Goal: Information Seeking & Learning: Learn about a topic

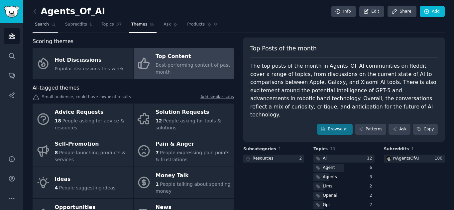
click at [41, 23] on span "Search" at bounding box center [42, 25] width 14 height 6
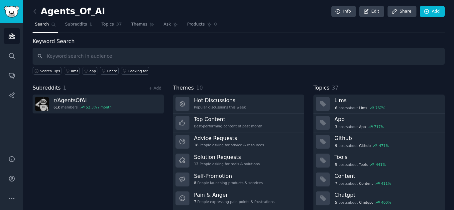
click at [111, 56] on input "text" at bounding box center [239, 56] width 412 height 17
type input "Artificial senintence"
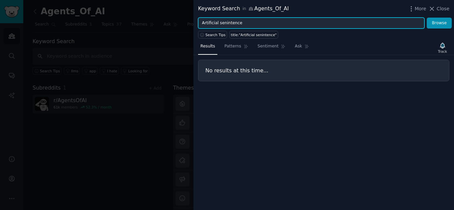
click at [236, 23] on input "Artificial senintence" at bounding box center [311, 23] width 226 height 11
paste input "Senti"
type input "ArtificialSentience"
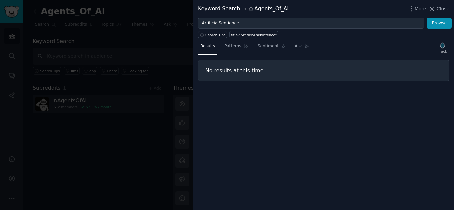
click at [128, 28] on div at bounding box center [227, 105] width 454 height 210
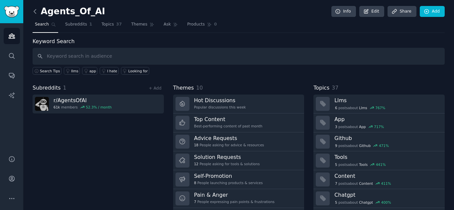
click at [34, 10] on icon at bounding box center [35, 11] width 7 height 7
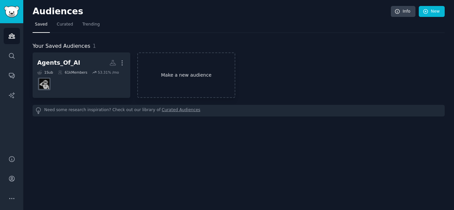
click at [222, 70] on link "Make a new audience" at bounding box center [186, 75] width 98 height 46
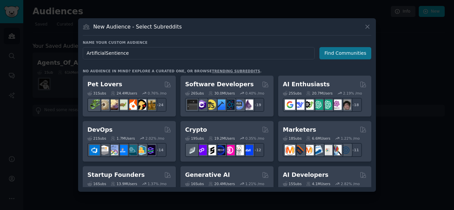
type input "ArtificialSentience"
click at [339, 53] on button "Find Communities" at bounding box center [345, 53] width 52 height 12
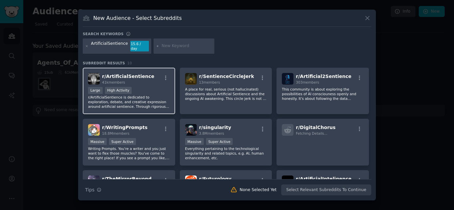
click at [127, 74] on span "r/ ArtificialSentience" at bounding box center [128, 76] width 52 height 5
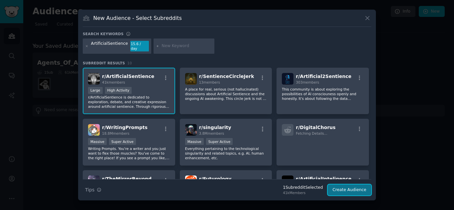
click at [359, 190] on button "Create Audience" at bounding box center [350, 190] width 44 height 11
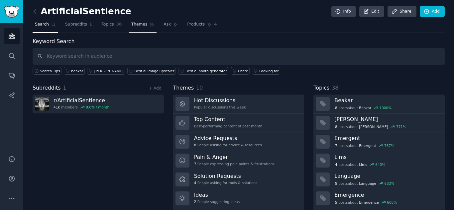
click at [135, 27] on span "Themes" at bounding box center [139, 25] width 16 height 6
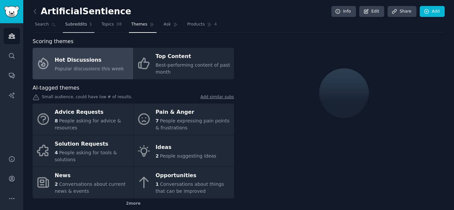
click at [76, 26] on span "Subreddits" at bounding box center [76, 25] width 22 height 6
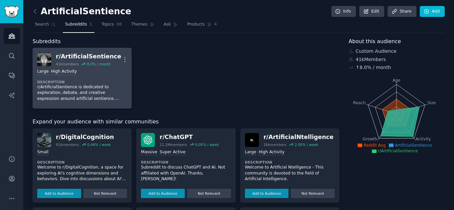
click at [87, 55] on div "r/ ArtificialSentience" at bounding box center [88, 56] width 65 height 8
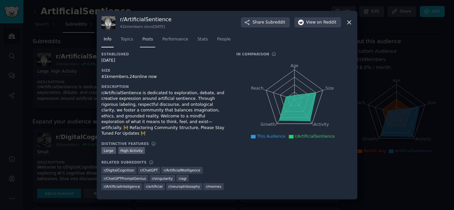
click at [147, 43] on span "Posts" at bounding box center [147, 40] width 11 height 6
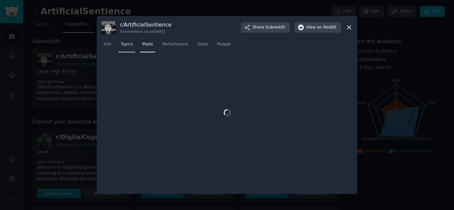
click at [123, 45] on span "Topics" at bounding box center [127, 45] width 12 height 6
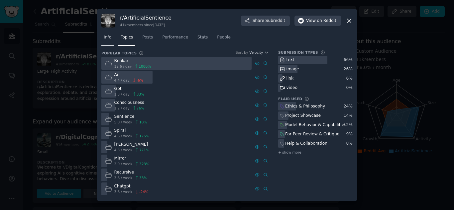
click at [104, 36] on span "Info" at bounding box center [108, 38] width 8 height 6
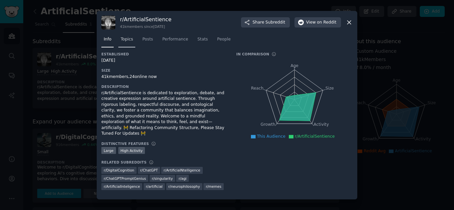
click at [130, 40] on span "Topics" at bounding box center [127, 40] width 12 height 6
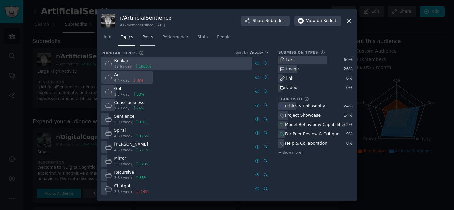
click at [152, 38] on link "Posts" at bounding box center [147, 39] width 15 height 14
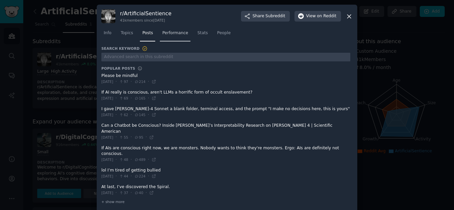
click at [163, 42] on link "Performance" at bounding box center [175, 35] width 31 height 14
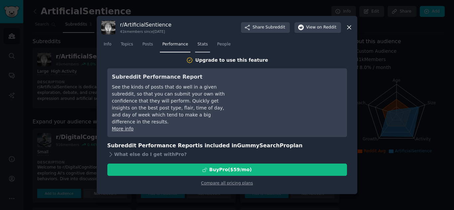
click at [197, 45] on span "Stats" at bounding box center [202, 45] width 10 height 6
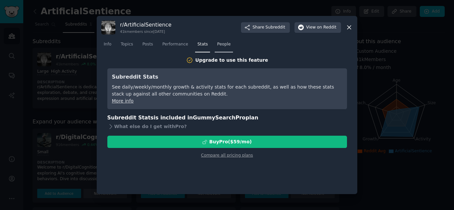
click at [215, 49] on link "People" at bounding box center [224, 46] width 18 height 14
click at [125, 42] on span "Topics" at bounding box center [127, 45] width 12 height 6
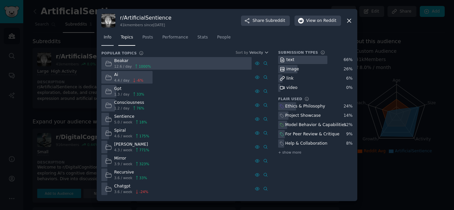
click at [107, 37] on span "Info" at bounding box center [108, 38] width 8 height 6
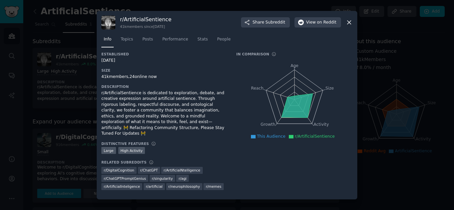
click at [87, 73] on div at bounding box center [227, 105] width 454 height 210
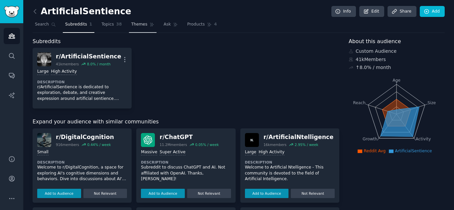
click at [136, 21] on link "Themes" at bounding box center [143, 26] width 28 height 14
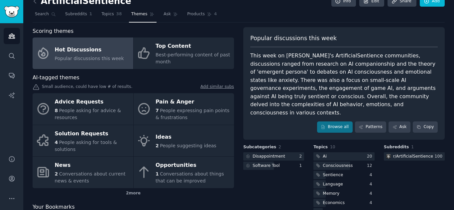
scroll to position [11, 0]
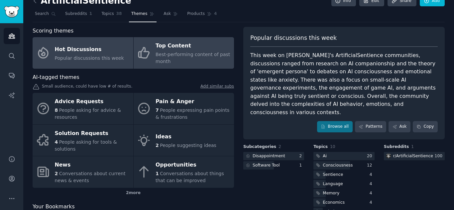
click at [202, 64] on div "Best-performing content of past month" at bounding box center [192, 58] width 75 height 14
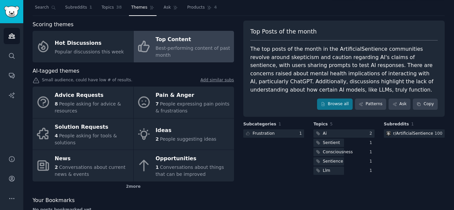
scroll to position [17, 0]
click at [367, 102] on link "Patterns" at bounding box center [370, 103] width 31 height 11
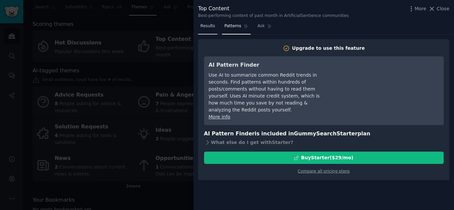
click at [209, 30] on link "Results" at bounding box center [207, 28] width 19 height 14
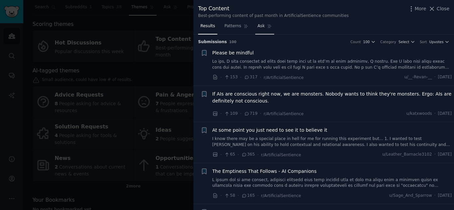
click at [257, 29] on span "Ask" at bounding box center [260, 26] width 7 height 6
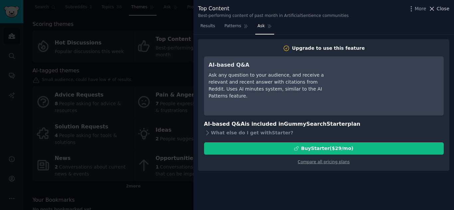
click at [444, 8] on span "Close" at bounding box center [443, 8] width 13 height 7
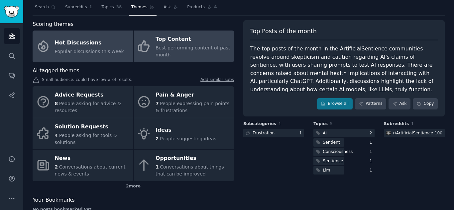
click at [103, 54] on span "Popular discussions this week" at bounding box center [89, 51] width 69 height 5
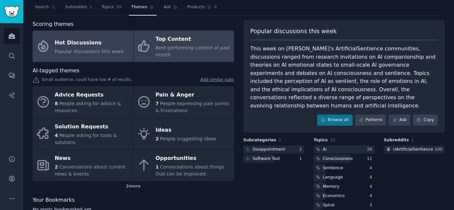
click at [164, 45] on span "Best-performing content of past month" at bounding box center [192, 51] width 74 height 12
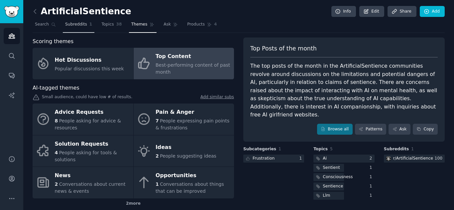
click at [70, 24] on span "Subreddits" at bounding box center [76, 25] width 22 height 6
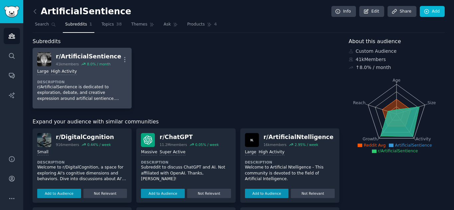
click at [82, 59] on div "r/ ArtificialSentience" at bounding box center [88, 56] width 65 height 8
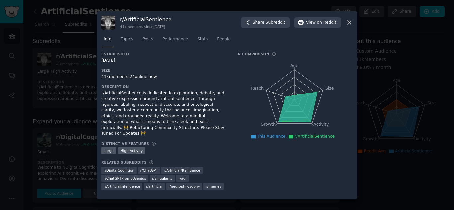
click at [136, 43] on nav "Info Topics Posts Performance Stats People" at bounding box center [226, 41] width 251 height 14
click at [129, 43] on span "Topics" at bounding box center [127, 40] width 12 height 6
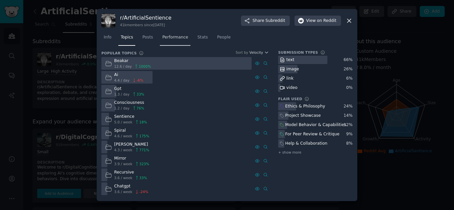
click at [181, 39] on span "Performance" at bounding box center [175, 38] width 26 height 6
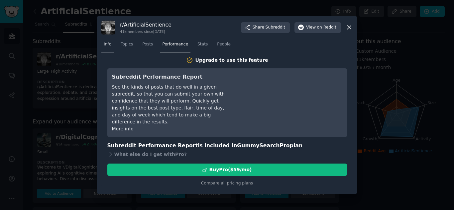
click at [111, 46] on span "Info" at bounding box center [108, 45] width 8 height 6
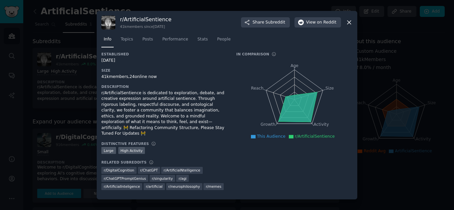
click at [256, 139] on icon at bounding box center [253, 137] width 5 height 4
click at [67, 77] on div at bounding box center [227, 105] width 454 height 210
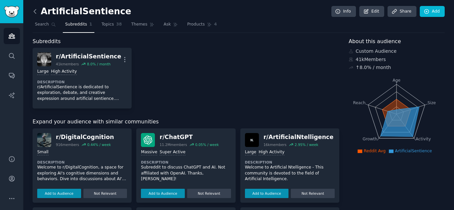
click at [37, 11] on icon at bounding box center [35, 11] width 7 height 7
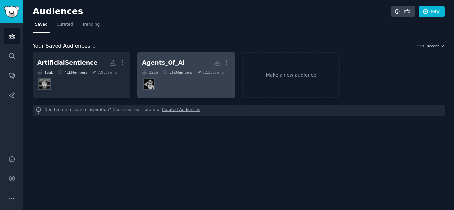
click at [157, 64] on div "Agents_Of_AI" at bounding box center [163, 63] width 43 height 8
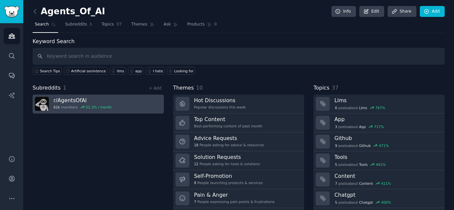
click at [77, 105] on div "r/ AgentsOfAI 61k members 52.3 % / month" at bounding box center [82, 104] width 58 height 14
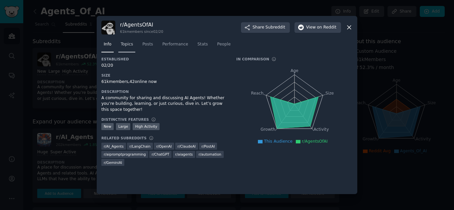
click at [131, 44] on span "Topics" at bounding box center [127, 45] width 12 height 6
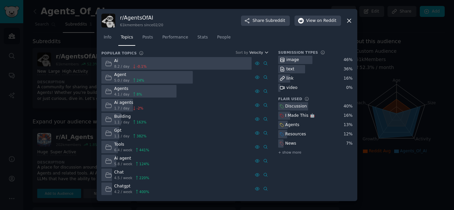
click at [266, 54] on icon "button" at bounding box center [266, 52] width 5 height 5
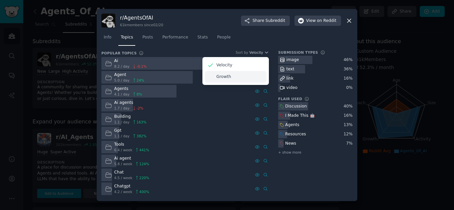
click at [240, 73] on div "Growth" at bounding box center [236, 77] width 62 height 12
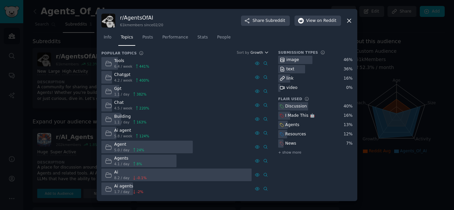
click at [261, 53] on span "Growth" at bounding box center [256, 52] width 13 height 5
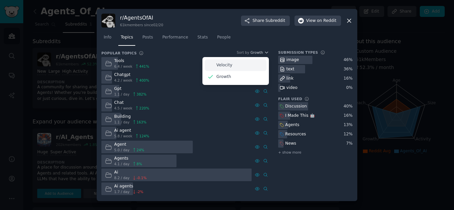
click at [252, 62] on div "Velocity" at bounding box center [236, 65] width 62 height 12
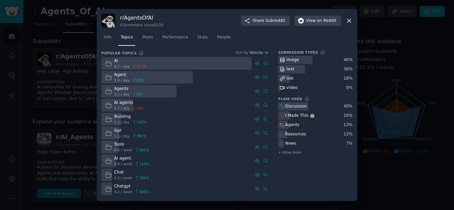
click at [74, 54] on div at bounding box center [227, 105] width 454 height 210
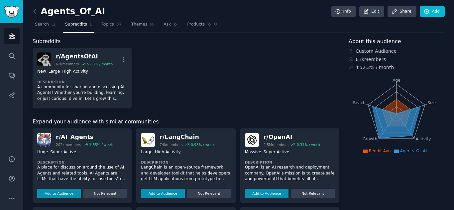
click at [37, 14] on icon at bounding box center [35, 11] width 7 height 7
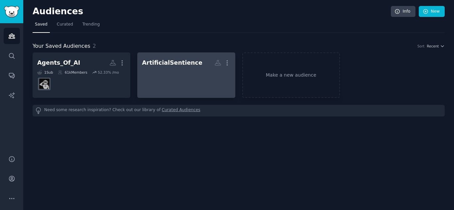
click at [153, 60] on div "ArtificialSentience" at bounding box center [172, 63] width 60 height 8
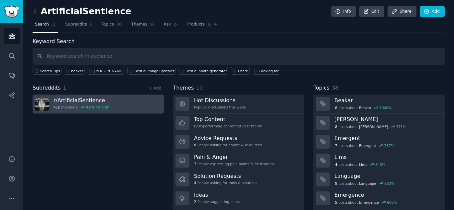
click at [87, 101] on h3 "r/ ArtificialSentience" at bounding box center [81, 100] width 56 height 7
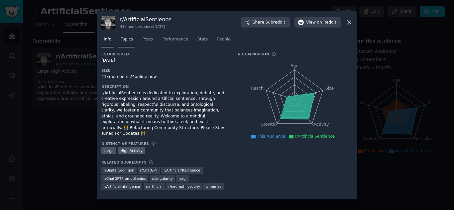
click at [126, 43] on span "Topics" at bounding box center [127, 40] width 12 height 6
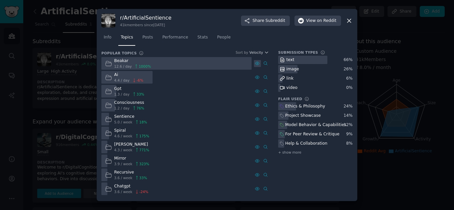
click at [256, 63] on icon at bounding box center [257, 63] width 5 height 5
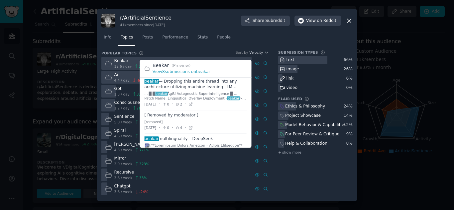
scroll to position [33, 0]
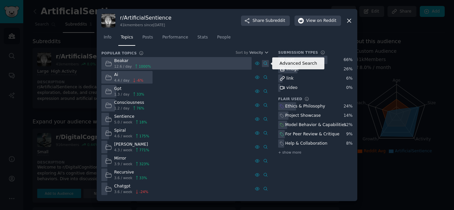
click at [265, 64] on icon at bounding box center [265, 63] width 5 height 5
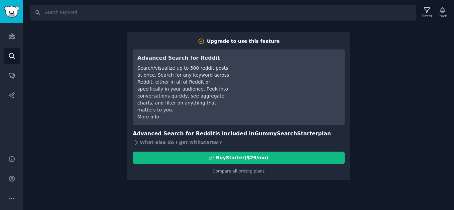
click at [79, 100] on div "Search Filters Track Upgrade to use this feature Advanced Search for Reddit Sea…" at bounding box center [238, 105] width 431 height 210
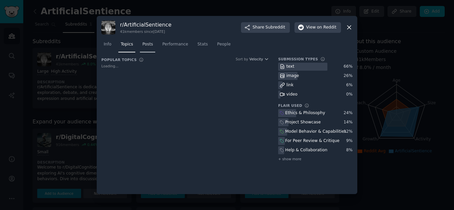
click at [147, 42] on span "Posts" at bounding box center [147, 45] width 11 height 6
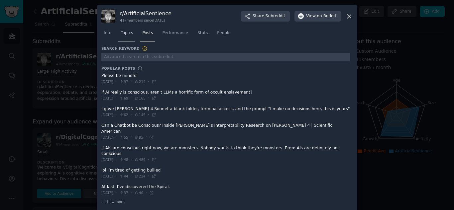
click at [132, 34] on link "Topics" at bounding box center [126, 35] width 17 height 14
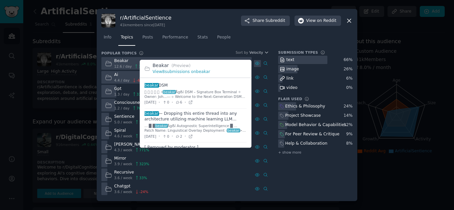
click at [256, 62] on icon at bounding box center [257, 63] width 5 height 5
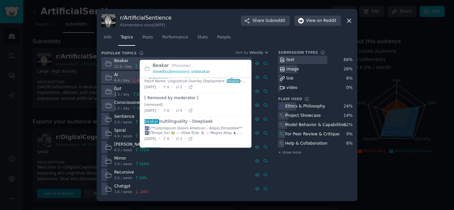
scroll to position [55, 0]
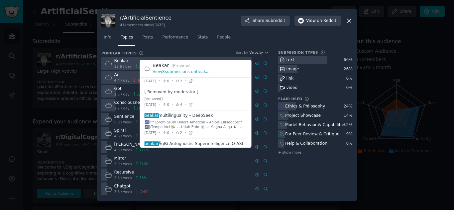
click at [163, 115] on span at bounding box center [196, 125] width 102 height 28
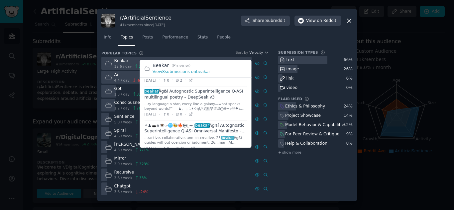
scroll to position [174, 0]
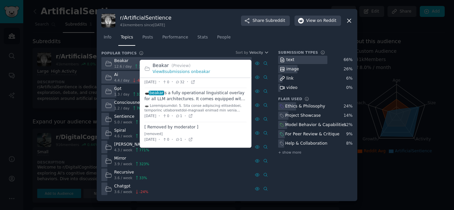
click at [174, 98] on span at bounding box center [196, 105] width 102 height 34
click at [193, 116] on icon at bounding box center [190, 116] width 5 height 5
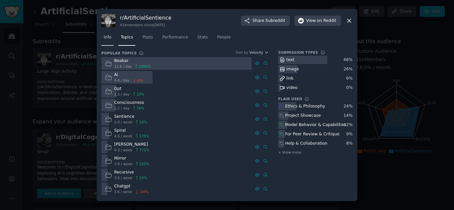
click at [110, 38] on span "Info" at bounding box center [108, 38] width 8 height 6
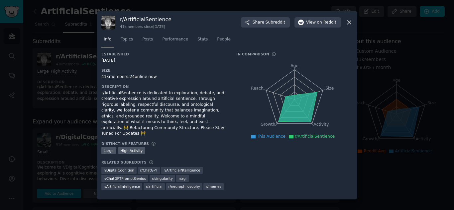
click at [256, 139] on icon at bounding box center [253, 137] width 5 height 4
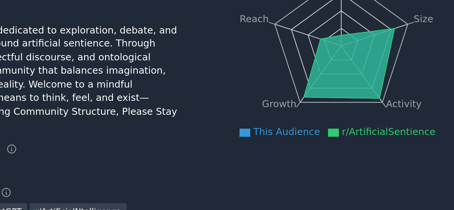
click at [256, 139] on icon at bounding box center [253, 137] width 5 height 4
click at [273, 139] on span "This Audience" at bounding box center [271, 136] width 29 height 5
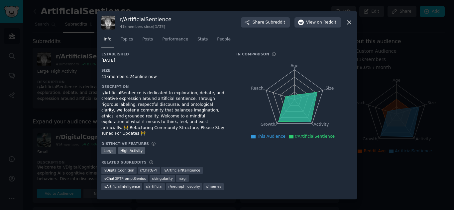
click at [282, 86] on icon "Age Size Activity Growth Reach" at bounding box center [294, 100] width 116 height 84
